Goal: Complete application form

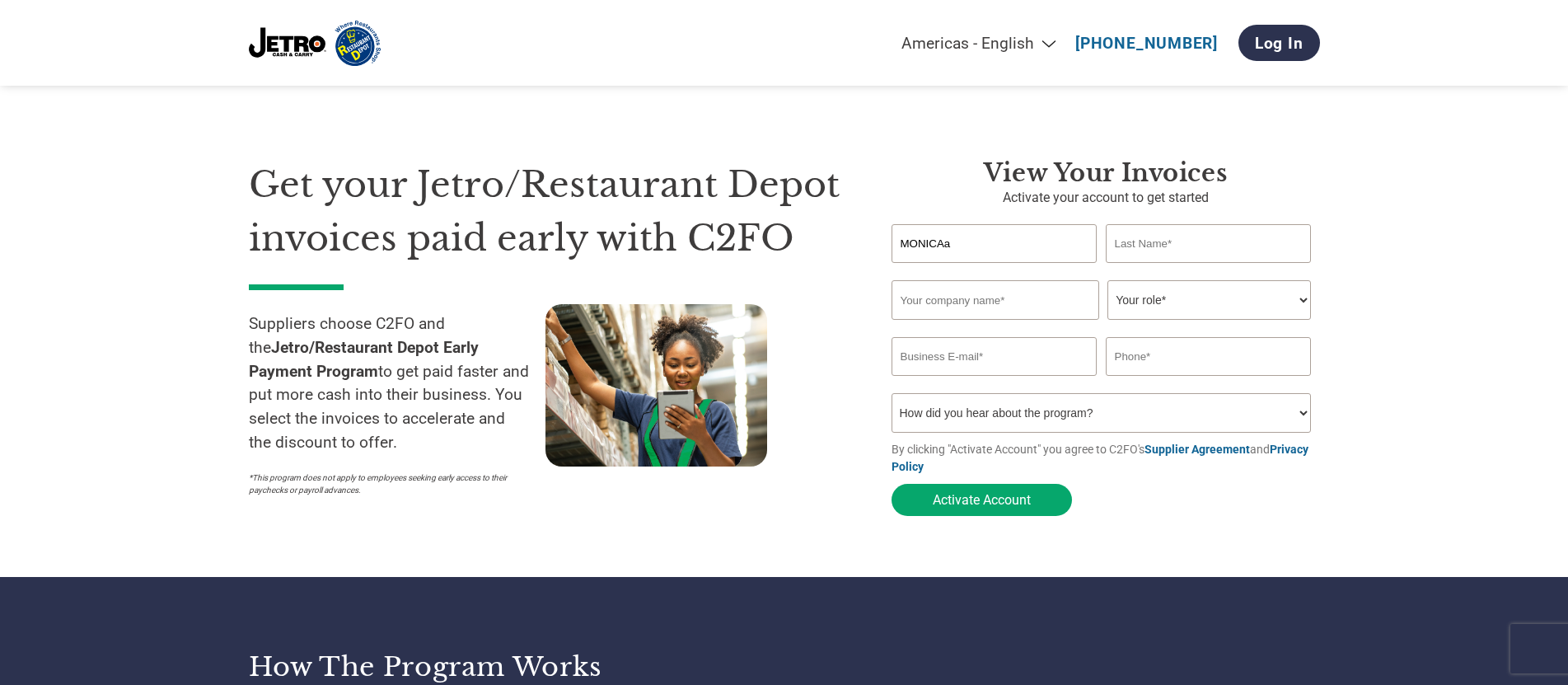
click at [1141, 243] on input "text" at bounding box center [1208, 244] width 206 height 39
click at [972, 241] on input "MONICAa" at bounding box center [994, 244] width 206 height 39
type input "MONICA"
click at [1170, 246] on input "text" at bounding box center [1208, 244] width 206 height 39
type input "AGAZZI"
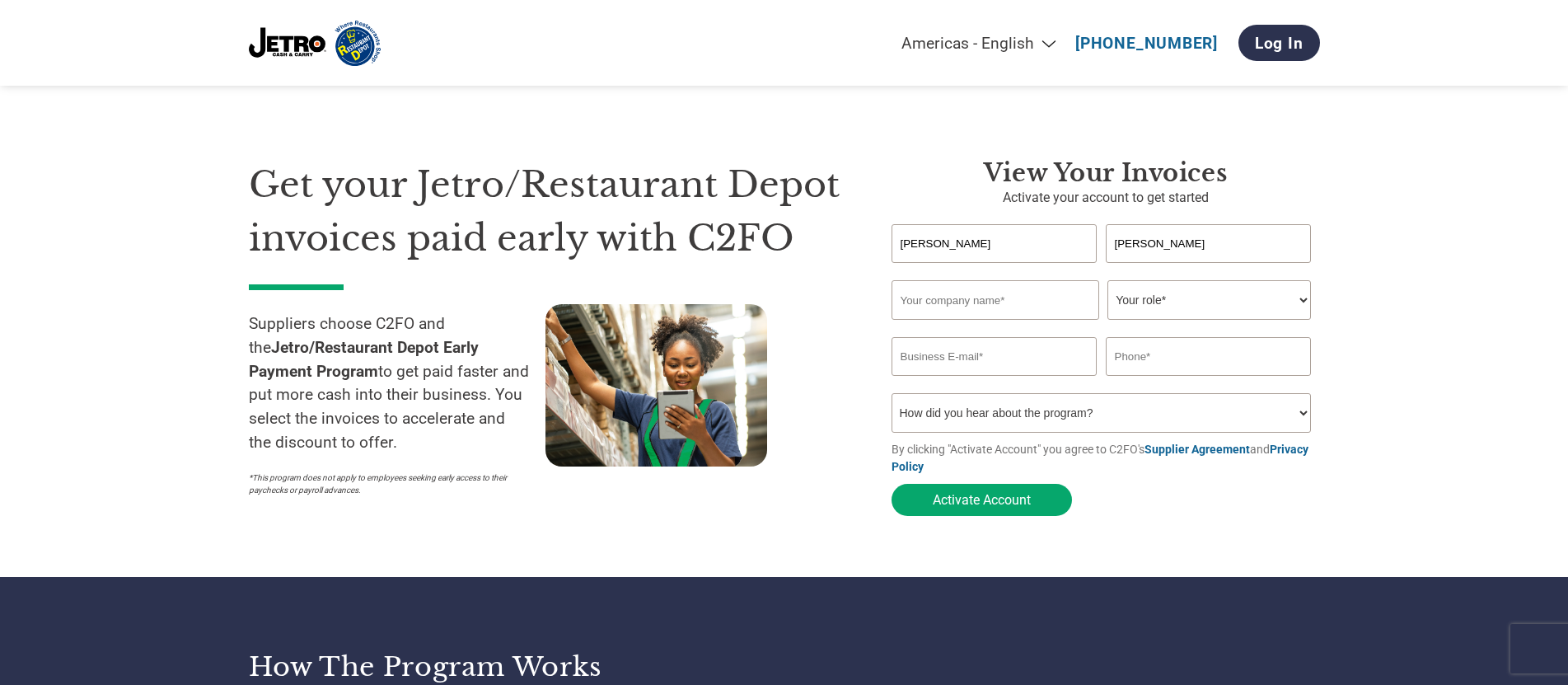
click at [958, 318] on input "text" at bounding box center [995, 300] width 208 height 40
type input "AMIGOS MEAT"
click at [1107, 280] on select "Your role* CFO Controller Credit Manager Finance Director Treasurer CEO Preside…" at bounding box center [1209, 300] width 204 height 40
select select "ACCOUNTING"
click option "Accounting" at bounding box center [0, 0] width 0 height 0
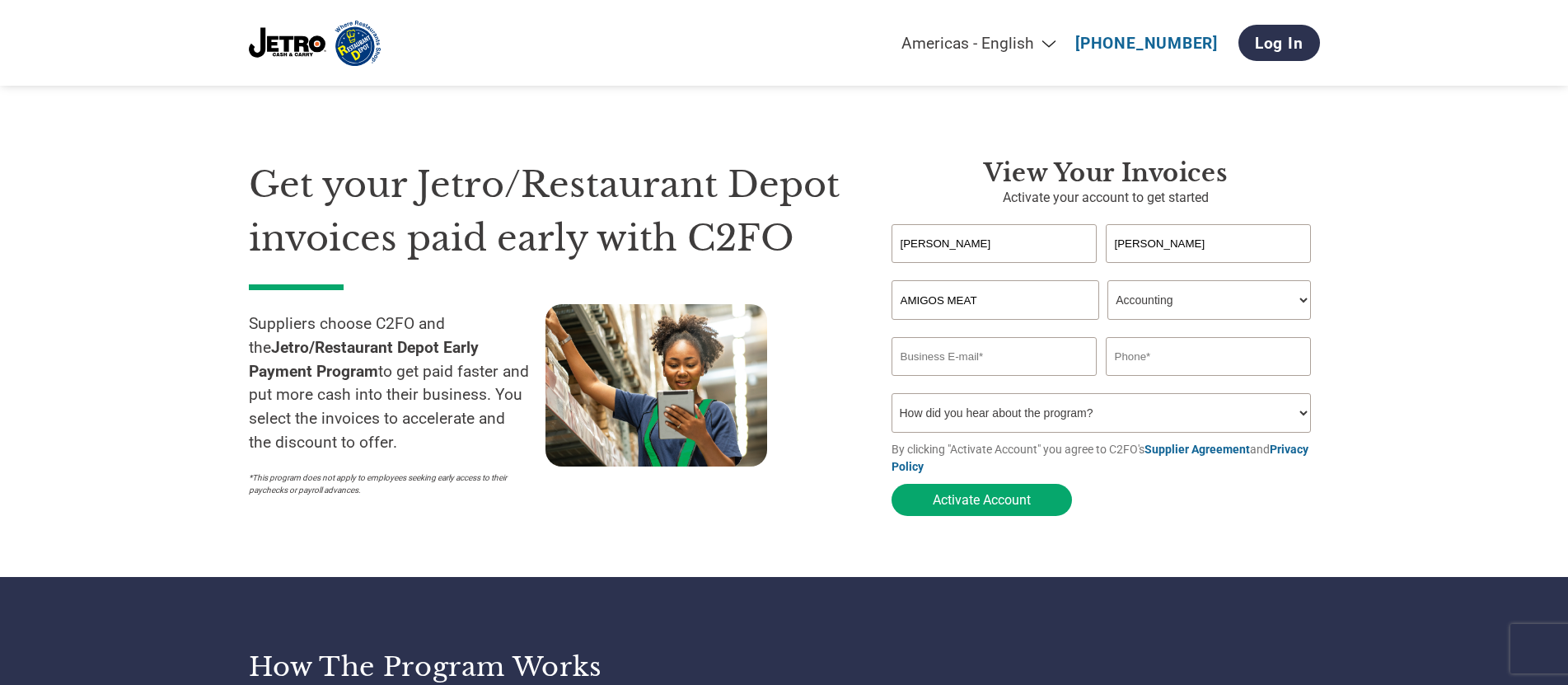
click at [936, 360] on input "email" at bounding box center [994, 356] width 206 height 39
type input "magazzi@amigosmeat.com"
click at [1158, 354] on input "text" at bounding box center [1208, 356] width 206 height 39
type input "7738388199"
click at [891, 393] on select "How did you hear about the program? Received a letter Email Social Media Online…" at bounding box center [1102, 412] width 421 height 40
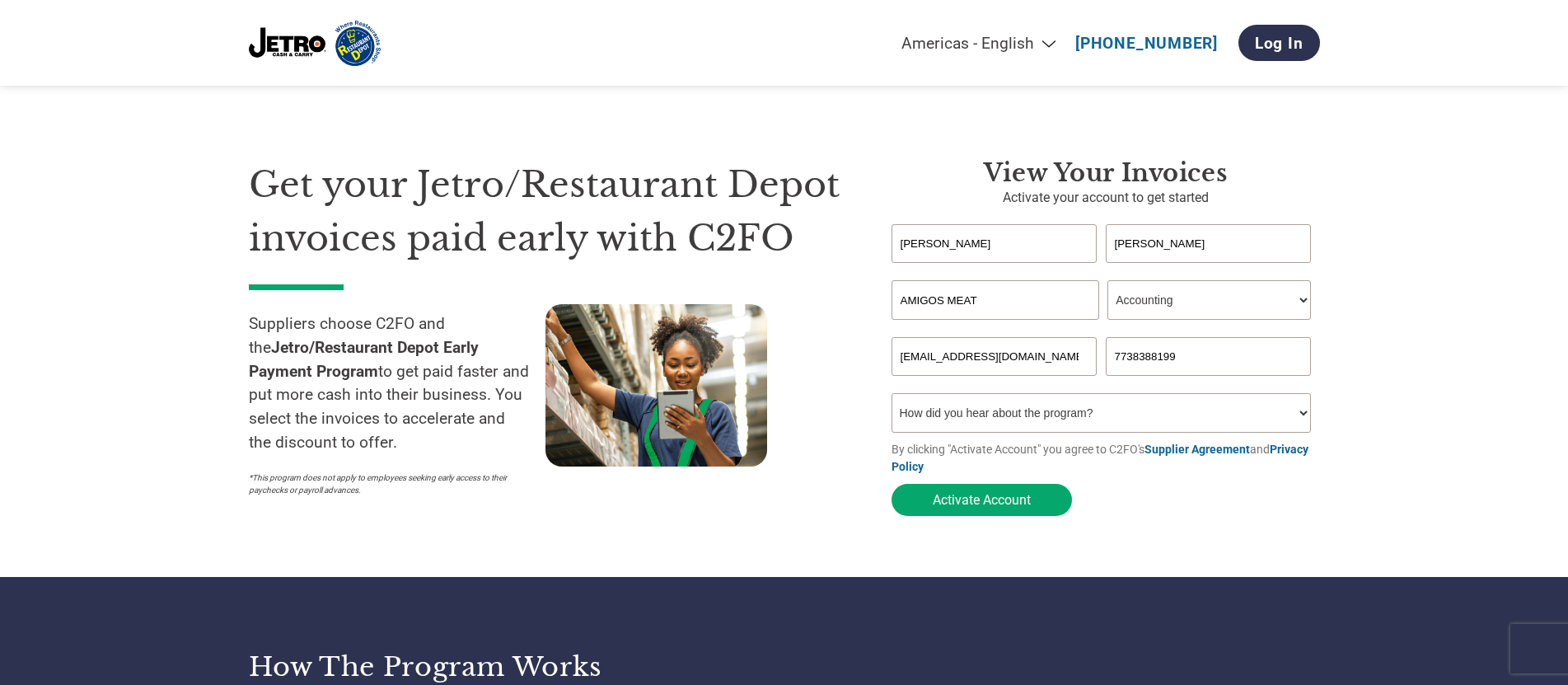
select select "Email"
click option "Email" at bounding box center [0, 0] width 0 height 0
click at [994, 496] on button "Activate Account" at bounding box center [982, 500] width 181 height 33
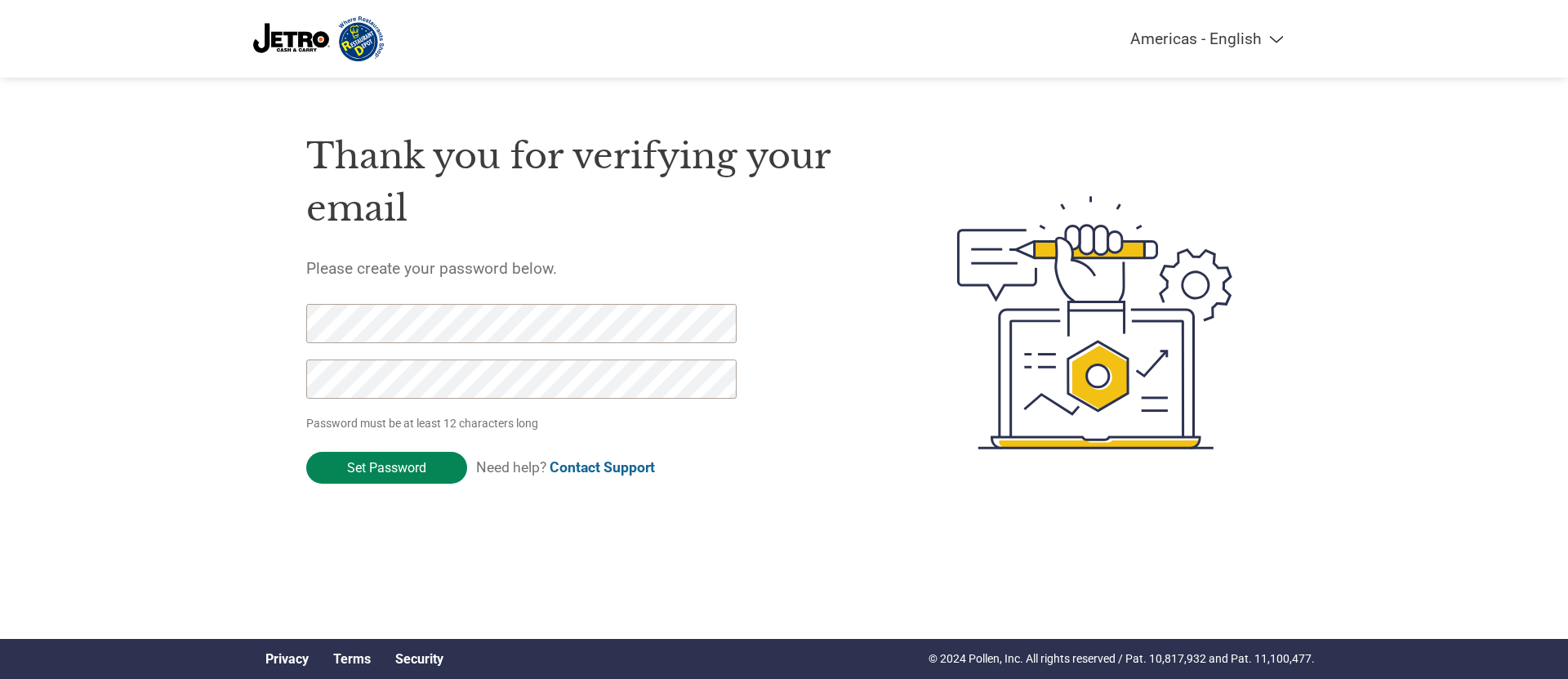
click at [374, 466] on input "Set Password" at bounding box center [386, 468] width 160 height 32
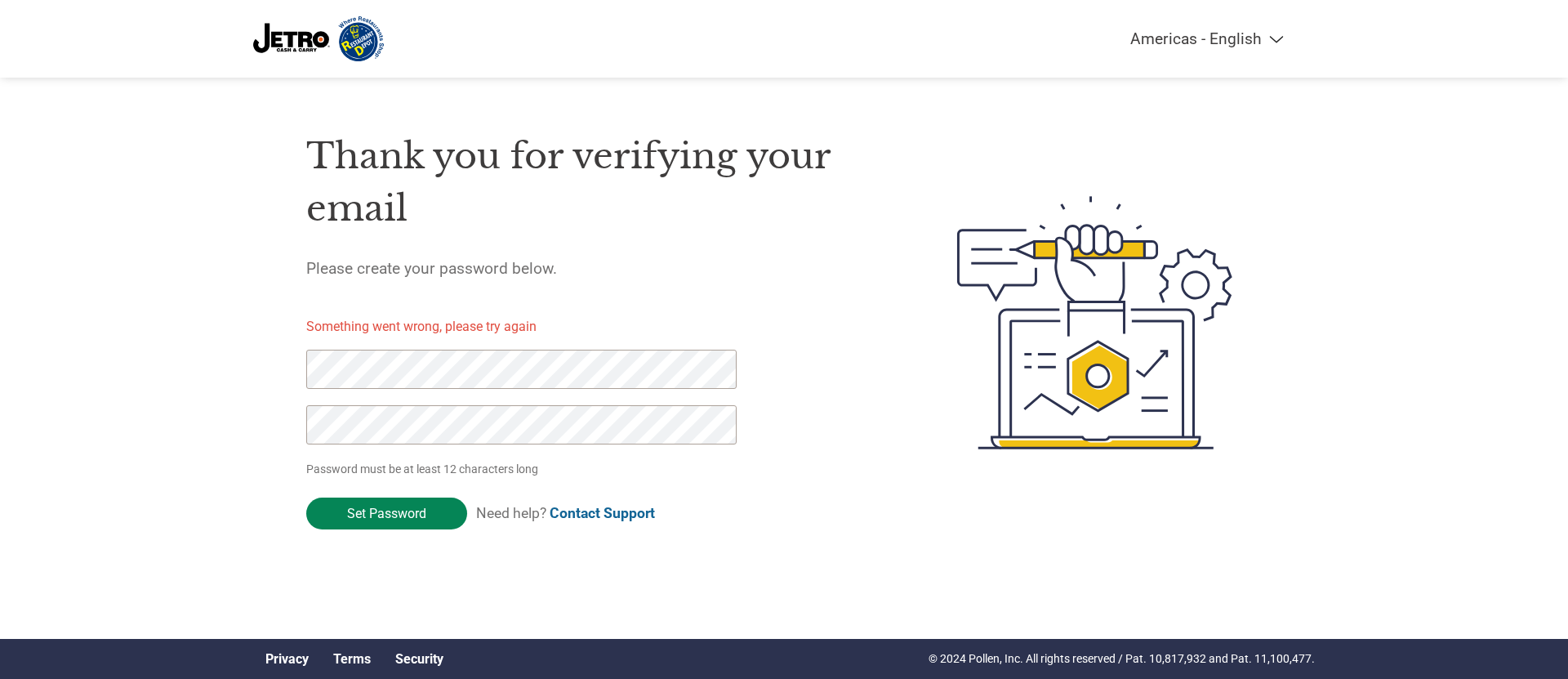
click at [394, 518] on input "Set Password" at bounding box center [386, 513] width 160 height 32
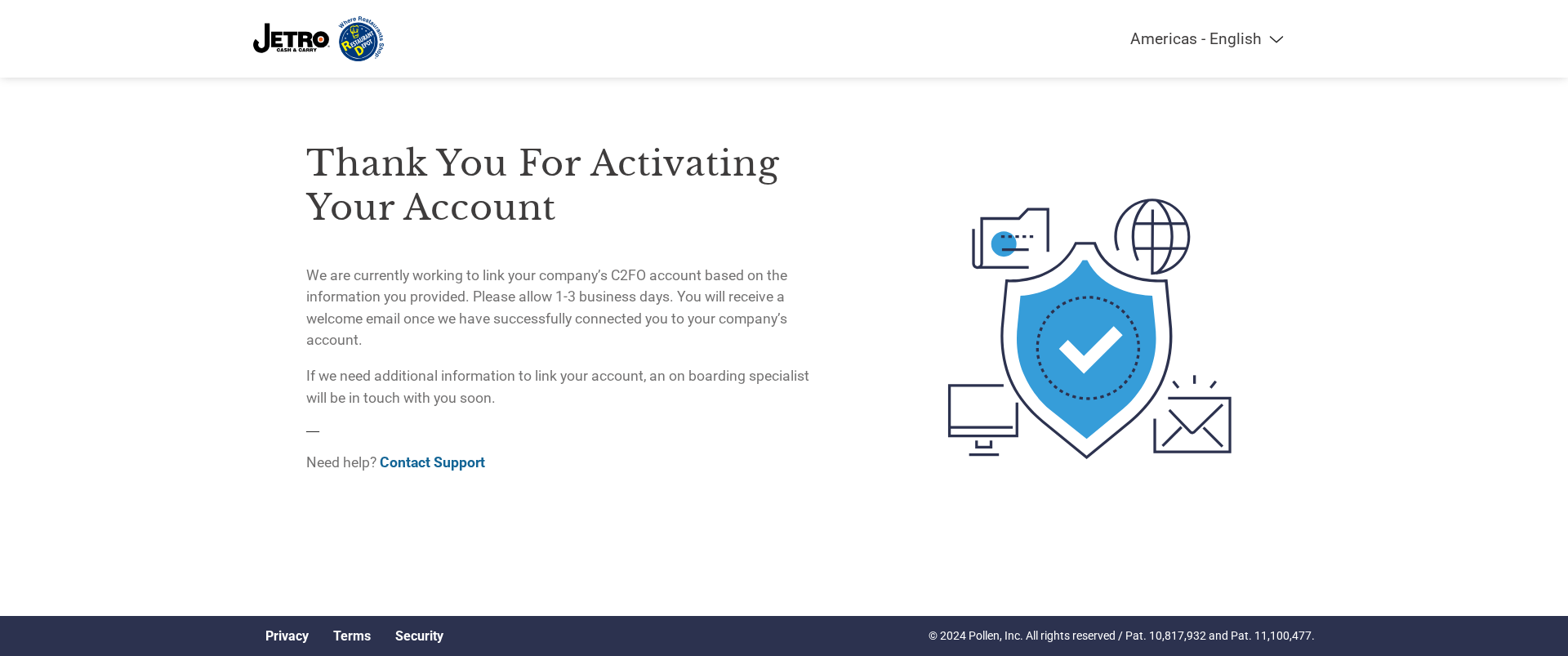
click at [1012, 111] on img at bounding box center [1089, 328] width 344 height 446
click at [359, 50] on img at bounding box center [319, 39] width 131 height 45
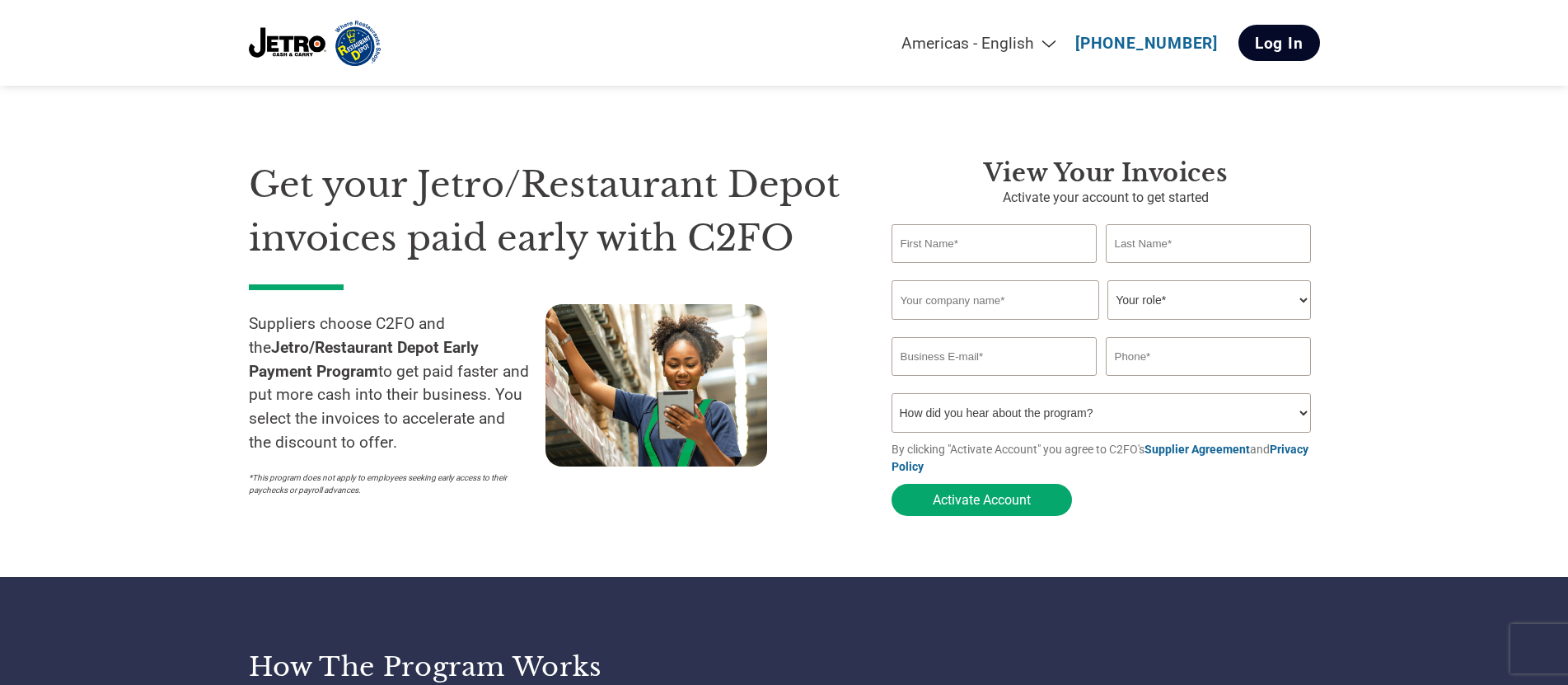
click at [1302, 46] on link "Log In" at bounding box center [1280, 43] width 82 height 36
